Goal: Answer question/provide support

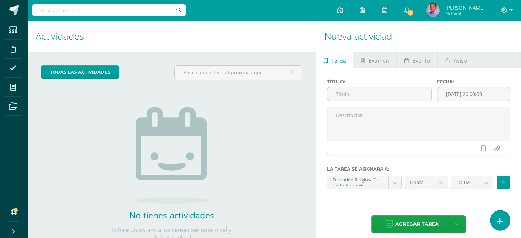
click at [504, 217] on link at bounding box center [501, 220] width 20 height 20
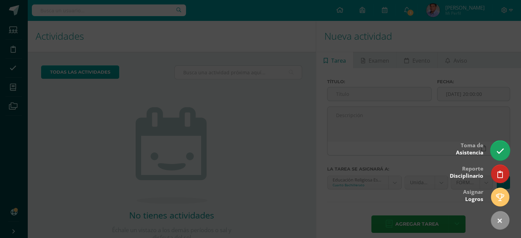
click at [497, 155] on link at bounding box center [501, 151] width 20 height 20
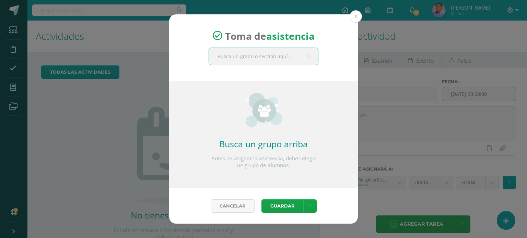
click at [269, 52] on input "text" at bounding box center [263, 56] width 109 height 17
type input "cuarto d"
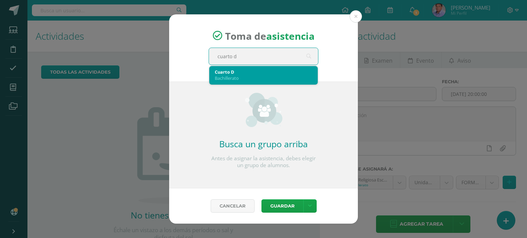
click at [248, 76] on div "Bachillerato" at bounding box center [263, 78] width 97 height 6
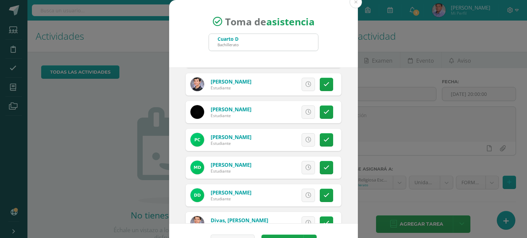
scroll to position [69, 0]
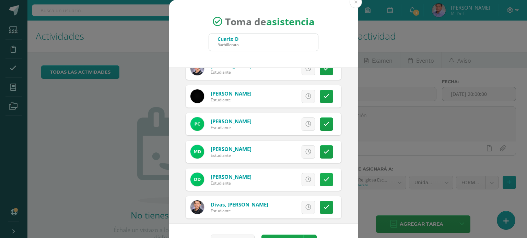
click at [323, 182] on icon at bounding box center [326, 180] width 6 height 6
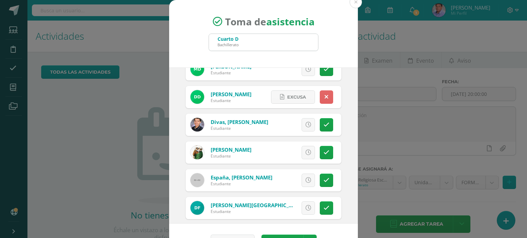
scroll to position [171, 0]
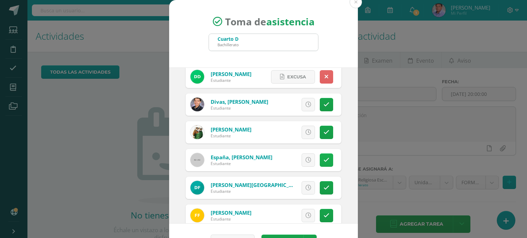
click at [323, 159] on icon at bounding box center [326, 160] width 6 height 6
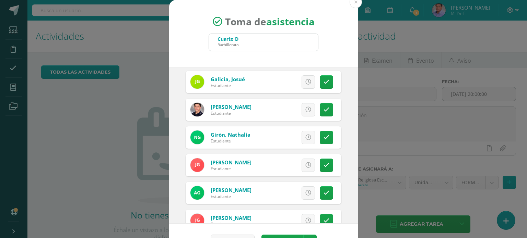
scroll to position [343, 0]
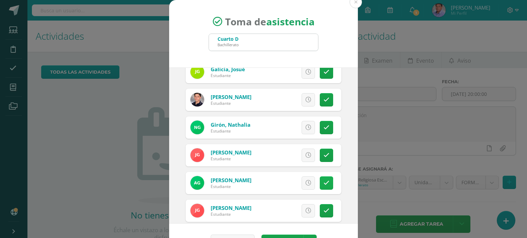
click at [323, 181] on icon at bounding box center [326, 183] width 6 height 6
click at [321, 156] on link at bounding box center [325, 155] width 13 height 13
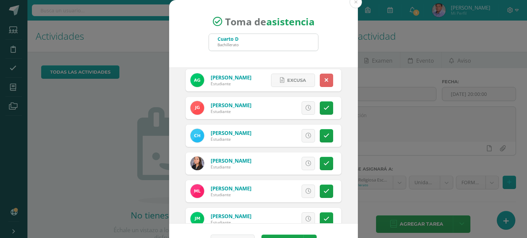
scroll to position [480, 0]
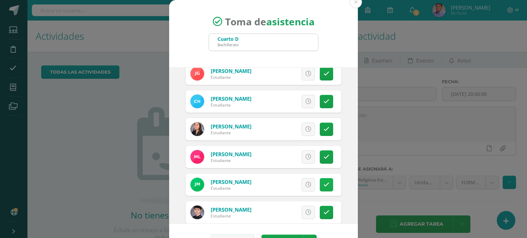
click at [323, 184] on icon at bounding box center [326, 185] width 6 height 6
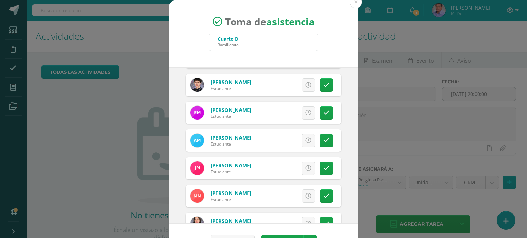
scroll to position [617, 0]
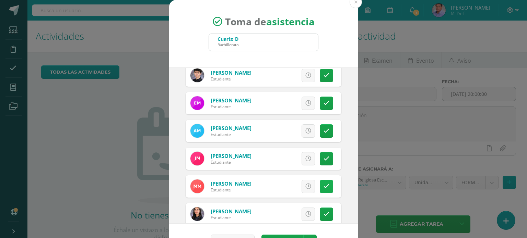
click at [323, 185] on icon at bounding box center [326, 187] width 6 height 6
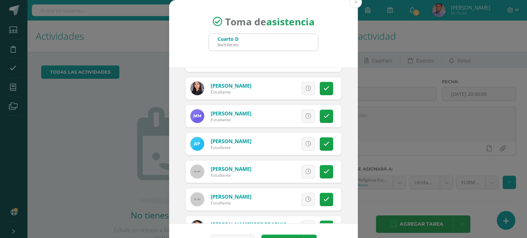
scroll to position [754, 0]
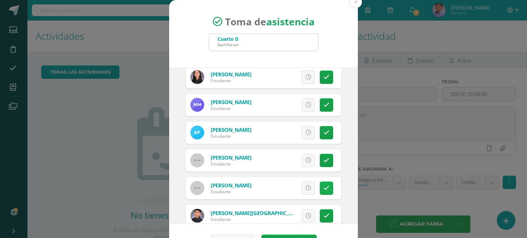
click at [322, 188] on link at bounding box center [325, 188] width 13 height 13
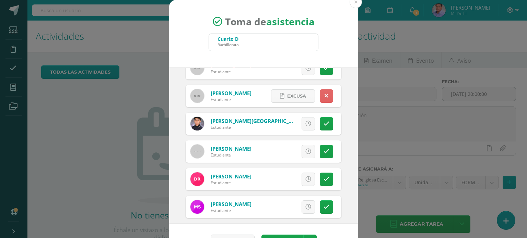
scroll to position [857, 0]
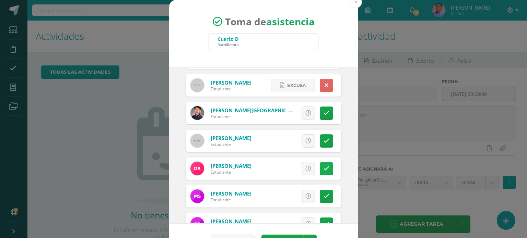
click at [319, 168] on link at bounding box center [325, 168] width 13 height 13
click at [319, 196] on link at bounding box center [325, 196] width 13 height 13
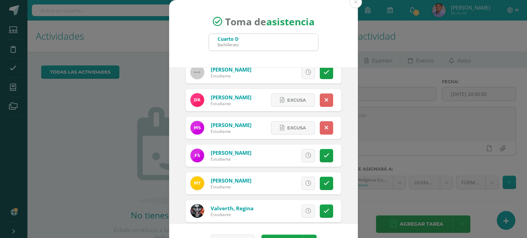
scroll to position [960, 0]
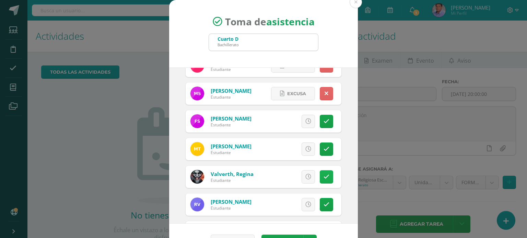
click at [323, 174] on icon at bounding box center [326, 177] width 6 height 6
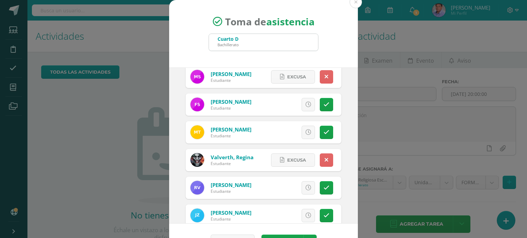
scroll to position [991, 0]
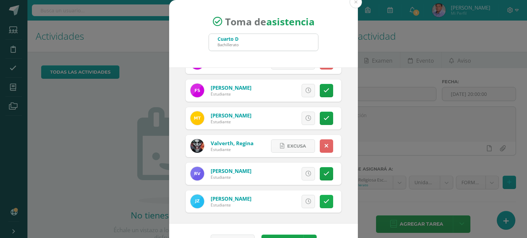
click at [323, 201] on icon at bounding box center [326, 202] width 6 height 6
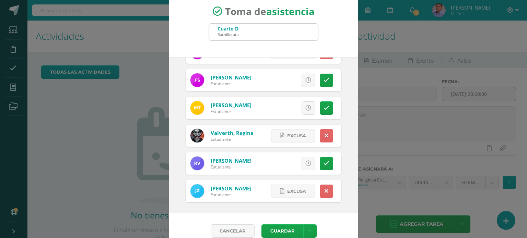
scroll to position [20, 0]
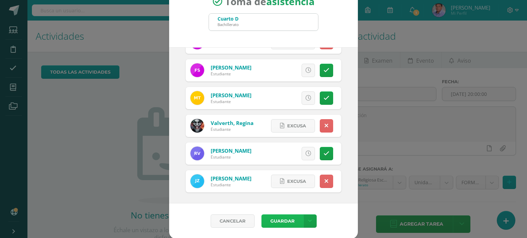
click at [278, 222] on button "Guardar" at bounding box center [282, 221] width 42 height 13
